Goal: Find specific page/section: Find specific page/section

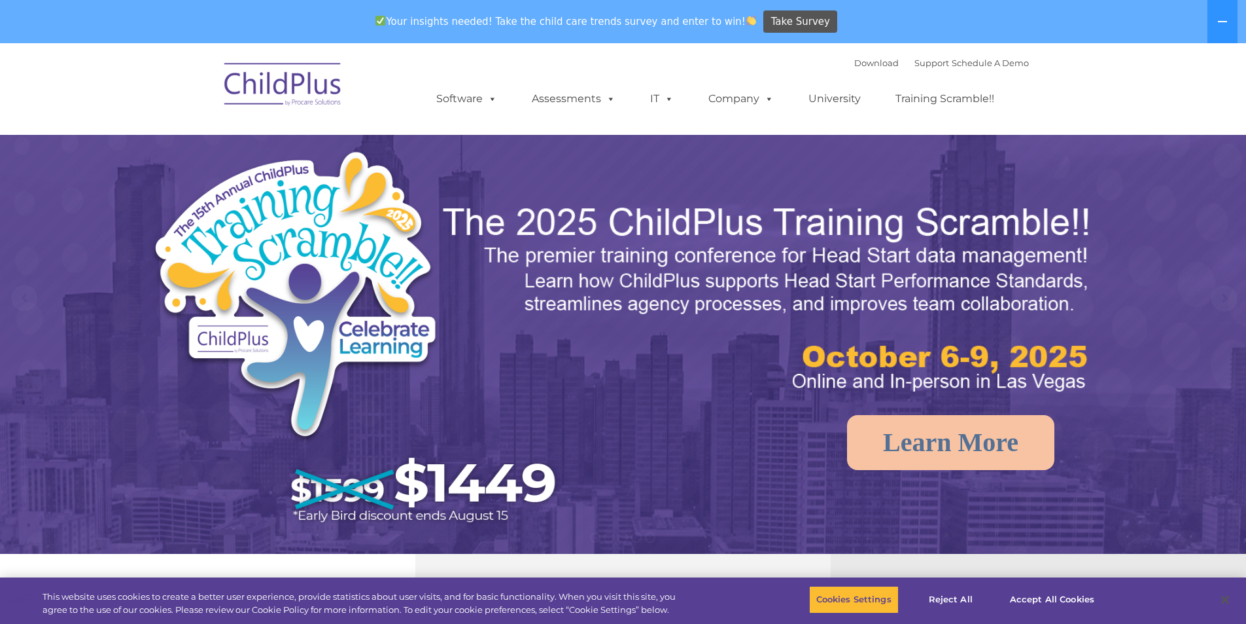
select select "MEDIUM"
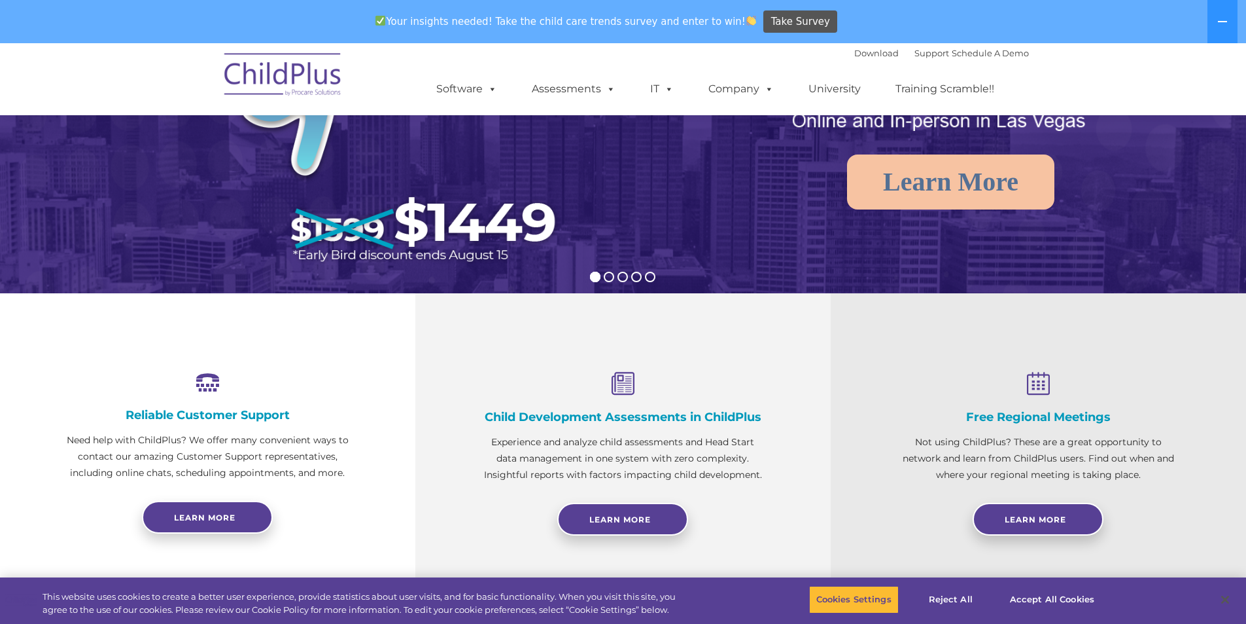
scroll to position [262, 0]
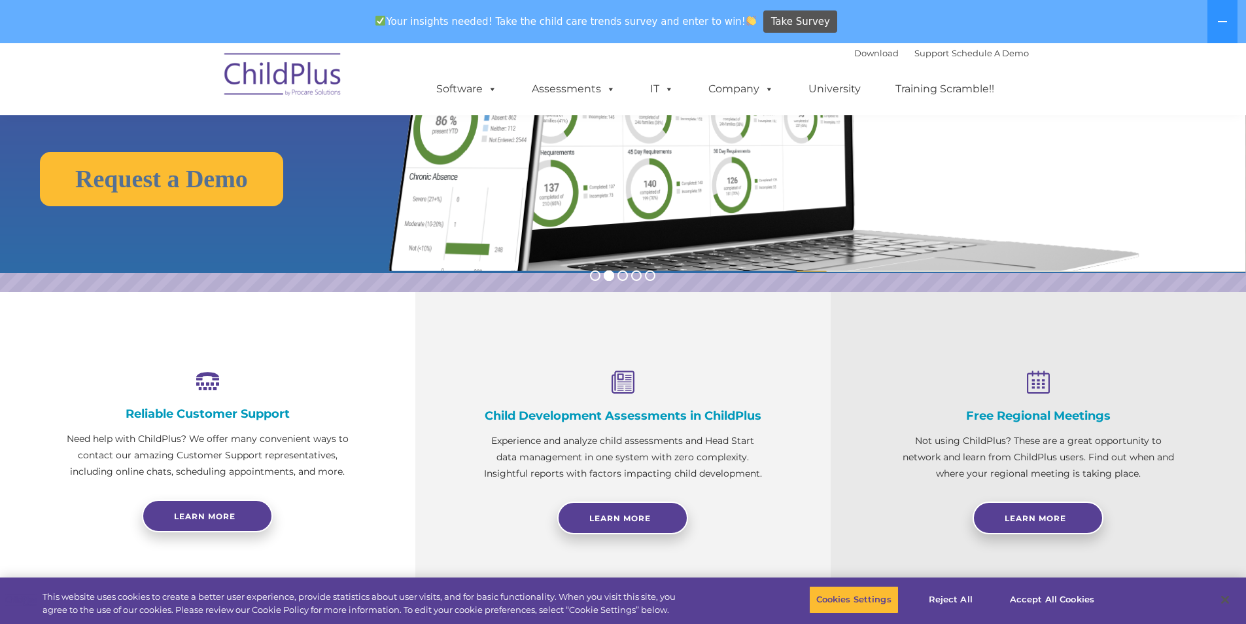
click at [276, 84] on img at bounding box center [283, 76] width 131 height 65
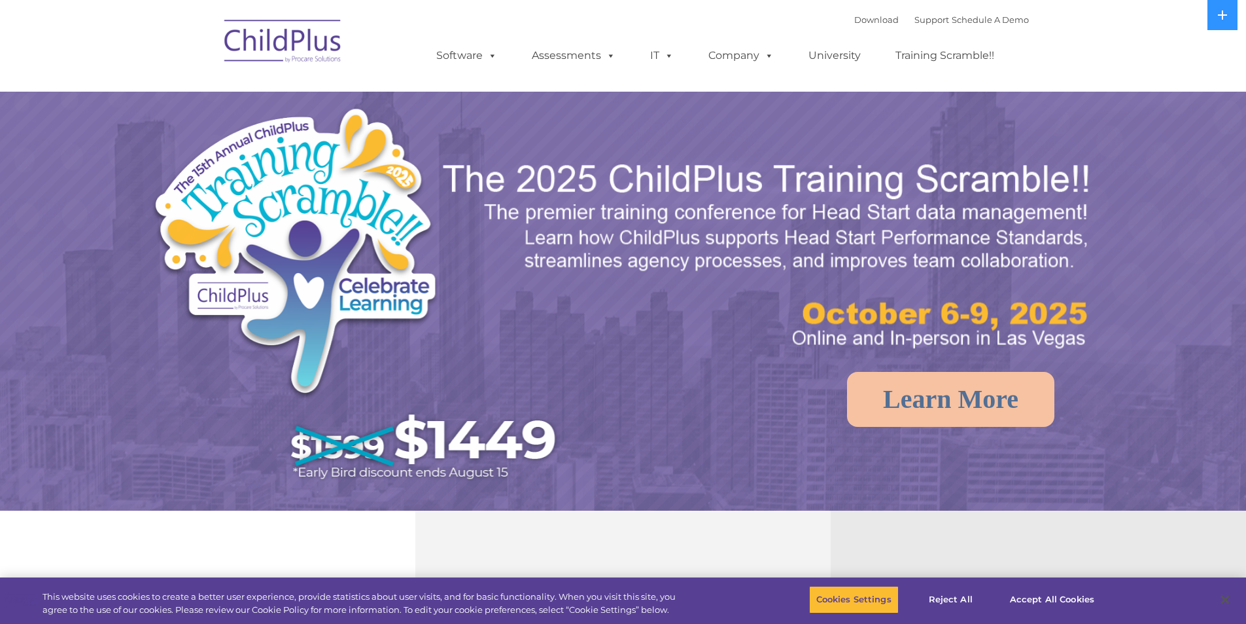
select select "MEDIUM"
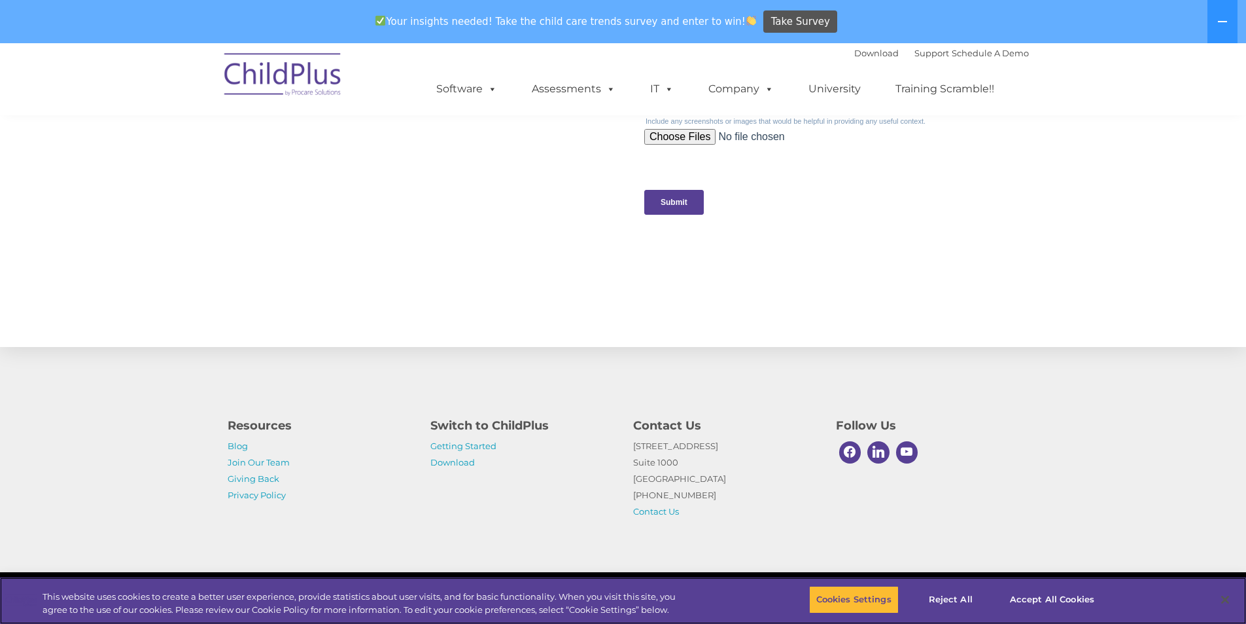
scroll to position [1288, 0]
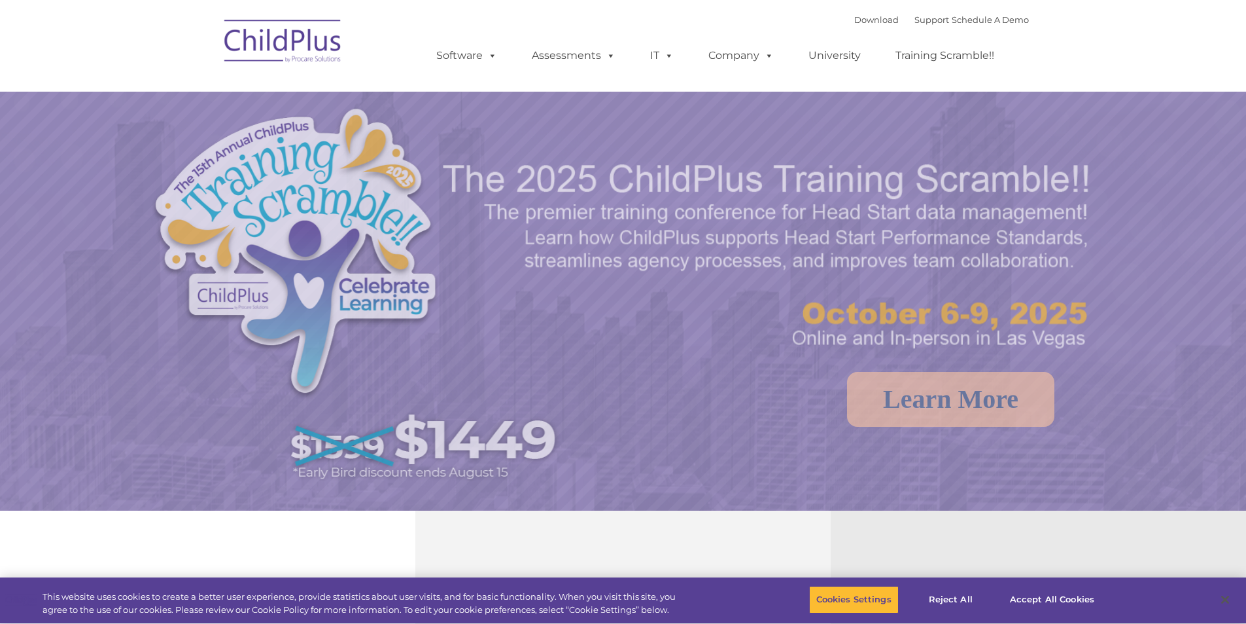
select select "MEDIUM"
